Goal: Find specific page/section: Find specific page/section

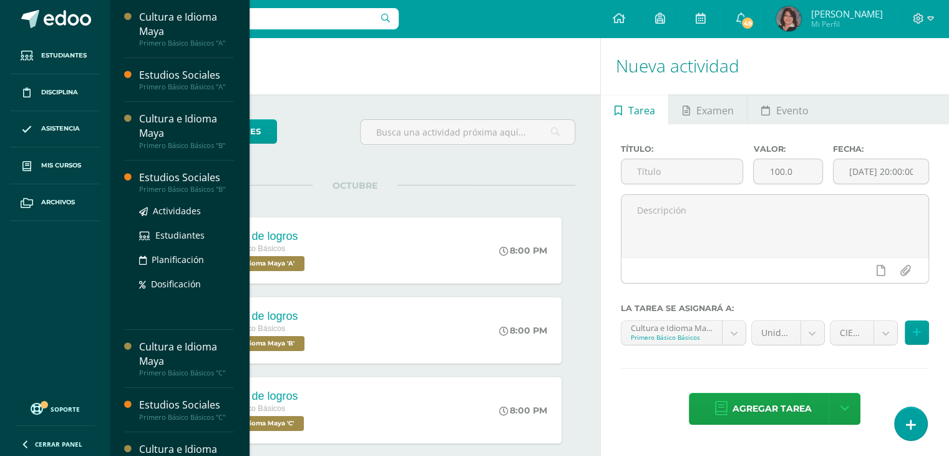
click at [162, 178] on div "Estudios Sociales" at bounding box center [186, 177] width 95 height 14
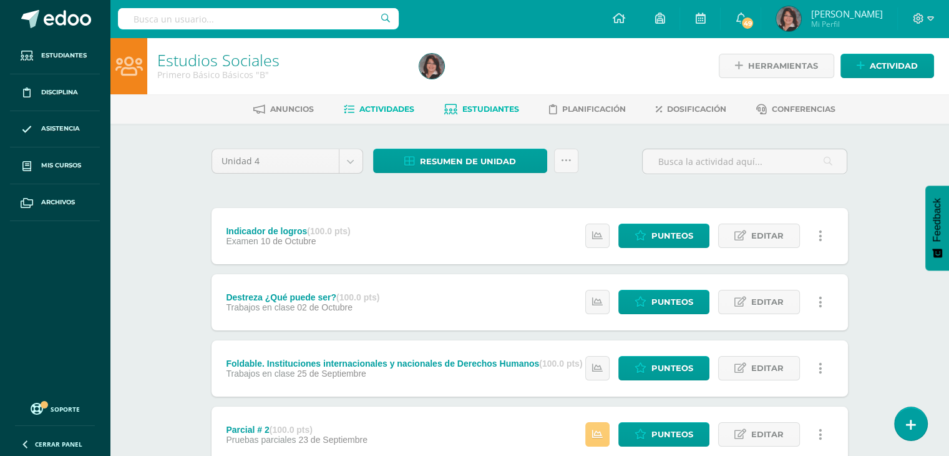
click at [486, 109] on span "Estudiantes" at bounding box center [490, 108] width 57 height 9
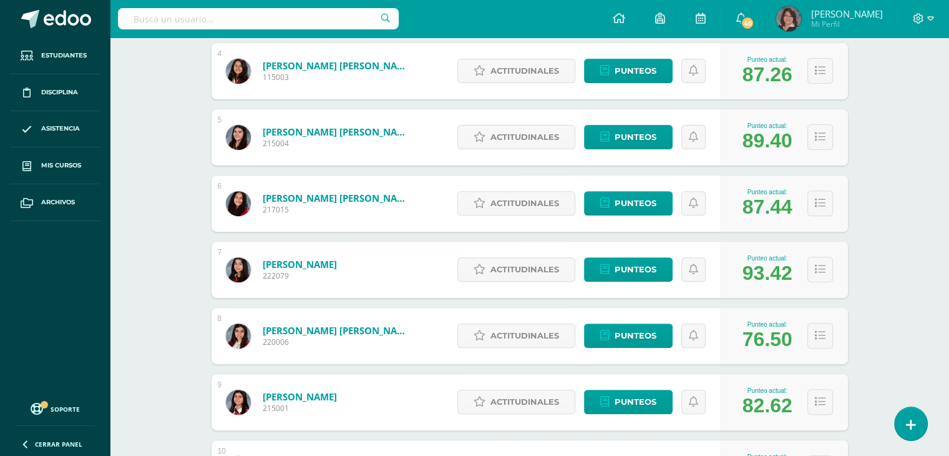
scroll to position [825, 0]
